Goal: Check status: Check status

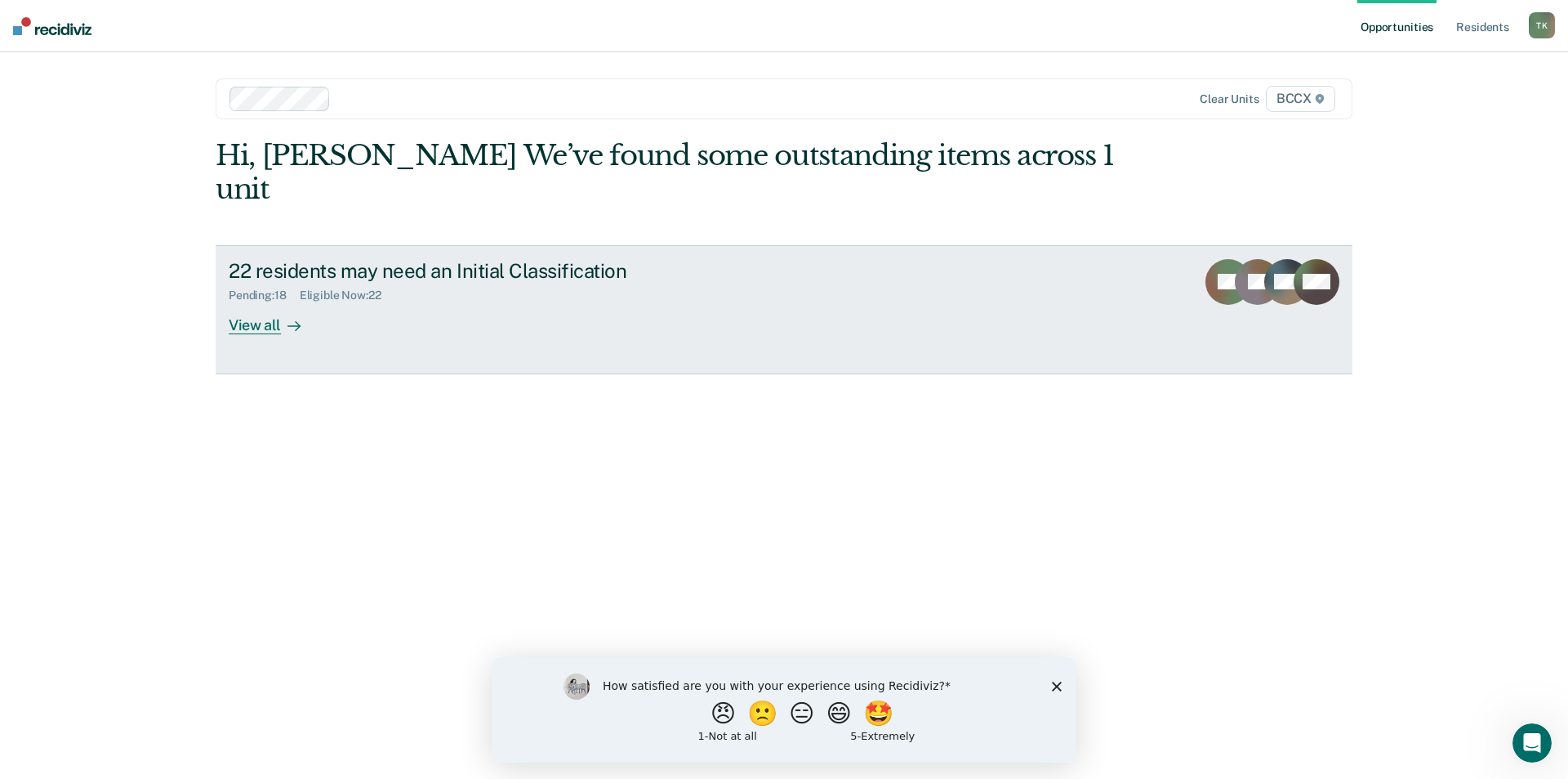
click at [398, 282] on div "Pending : 18 Eligible Now : 22" at bounding box center [515, 292] width 574 height 20
